Goal: Navigation & Orientation: Go to known website

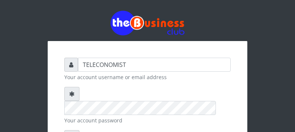
scroll to position [78, 0]
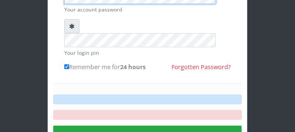
scroll to position [132, 0]
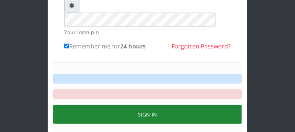
click at [174, 105] on button "Sign in" at bounding box center [147, 114] width 189 height 19
click at [103, 105] on button "Sign in" at bounding box center [147, 114] width 189 height 19
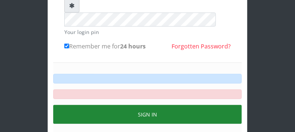
click at [103, 105] on button "Sign in" at bounding box center [147, 114] width 189 height 19
click at [104, 105] on button "Sign in" at bounding box center [147, 114] width 189 height 19
click at [100, 105] on button "Sign in" at bounding box center [147, 114] width 189 height 19
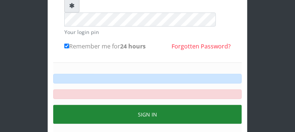
click at [100, 105] on button "Sign in" at bounding box center [147, 114] width 189 height 19
